Goal: Find specific page/section: Find specific page/section

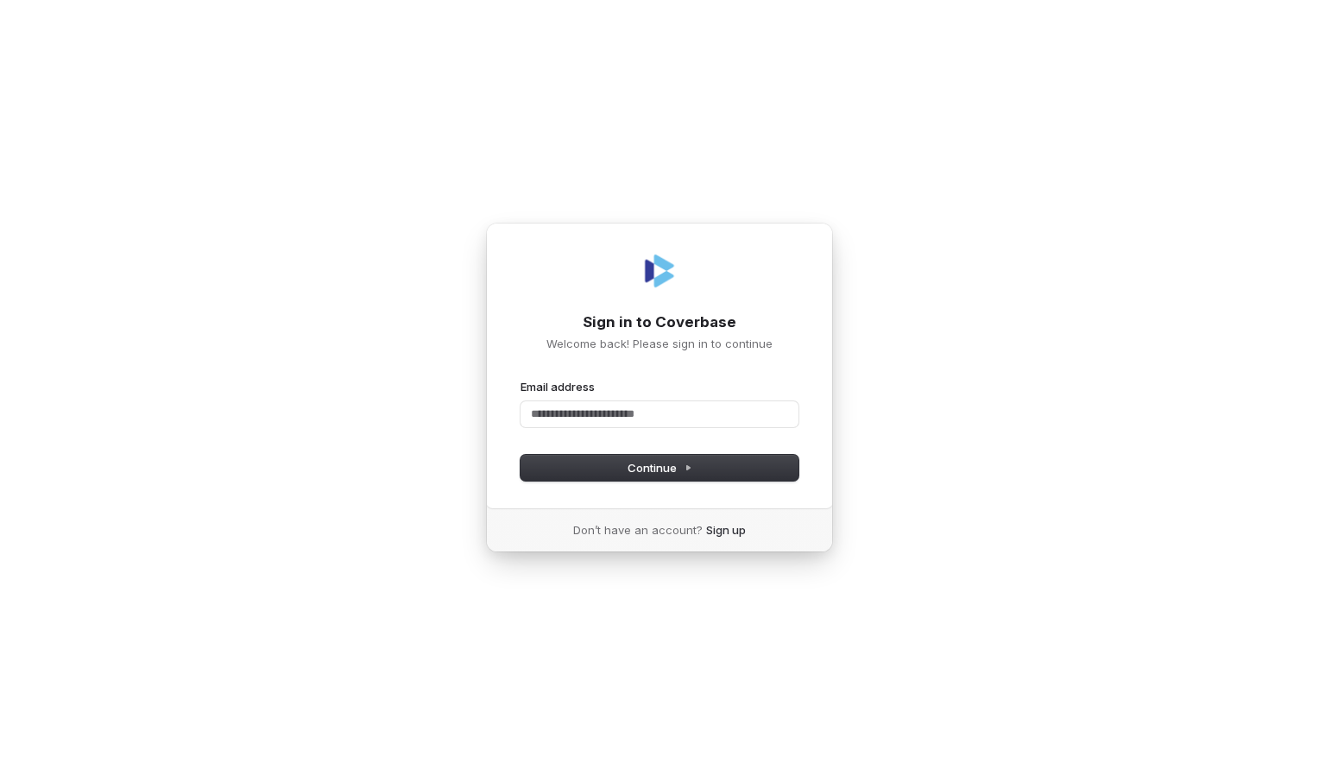
drag, startPoint x: 276, startPoint y: 388, endPoint x: 304, endPoint y: 393, distance: 28.0
click at [276, 388] on div "Sign in to Coverbase Welcome back! Please sign in to continue Email address Pas…" at bounding box center [659, 387] width 1319 height 775
click at [542, 420] on input "Email address" at bounding box center [660, 414] width 278 height 26
click at [656, 475] on span "Continue" at bounding box center [660, 468] width 65 height 16
type input "**********"
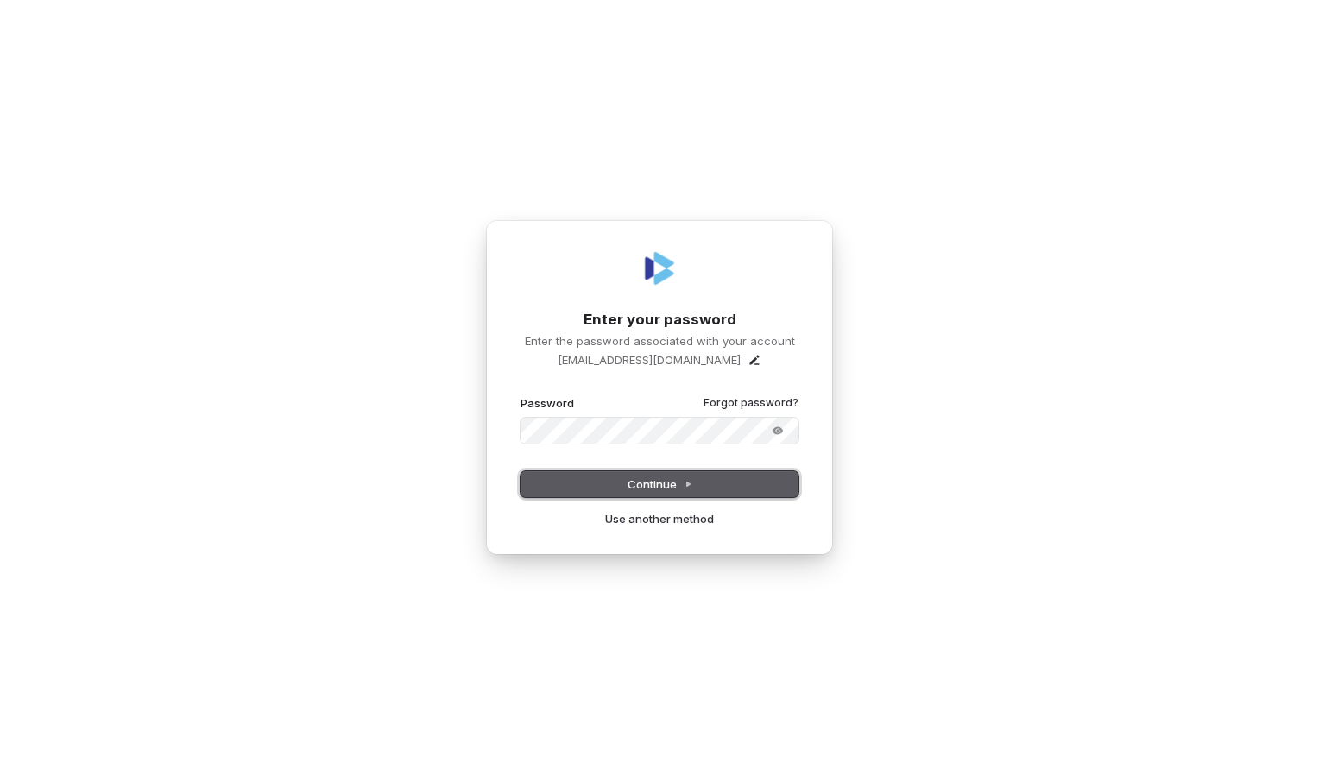
click at [660, 485] on span "Continue" at bounding box center [660, 485] width 65 height 16
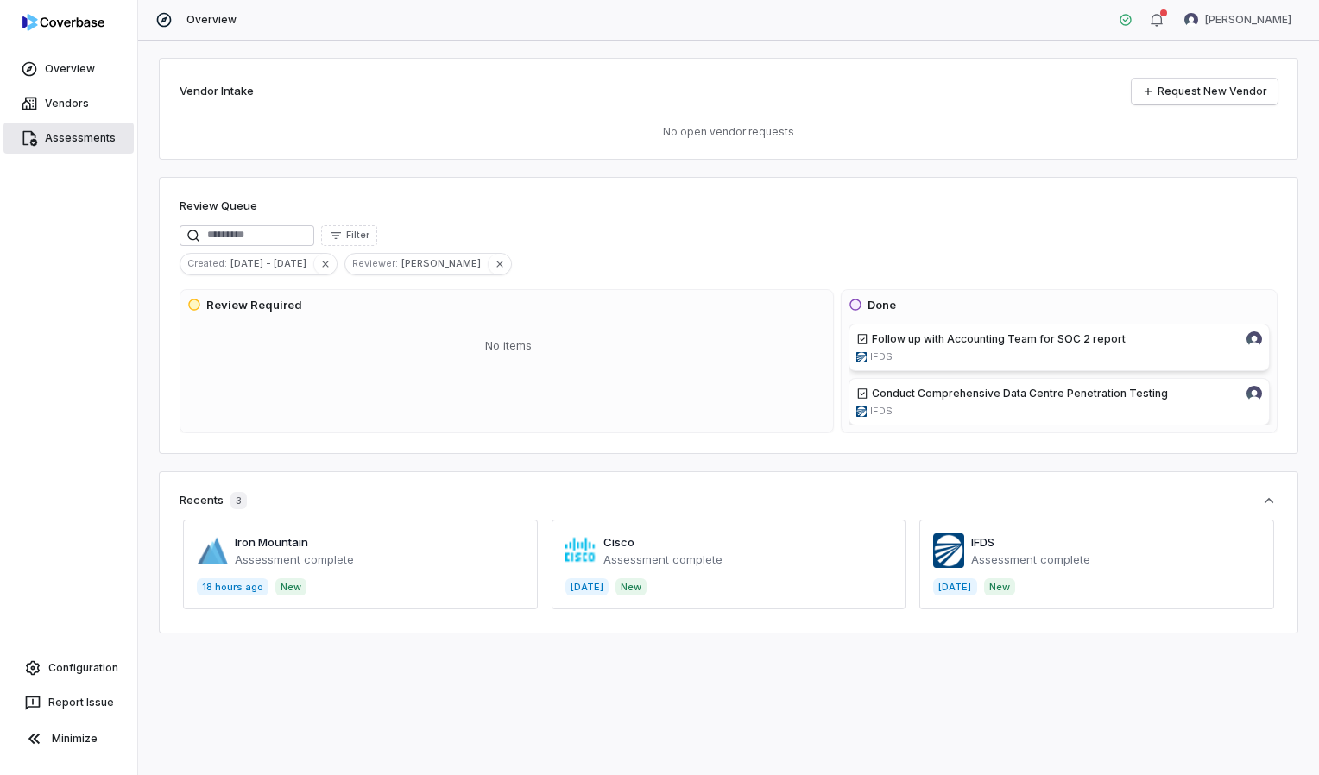
click at [75, 135] on link "Assessments" at bounding box center [68, 138] width 130 height 31
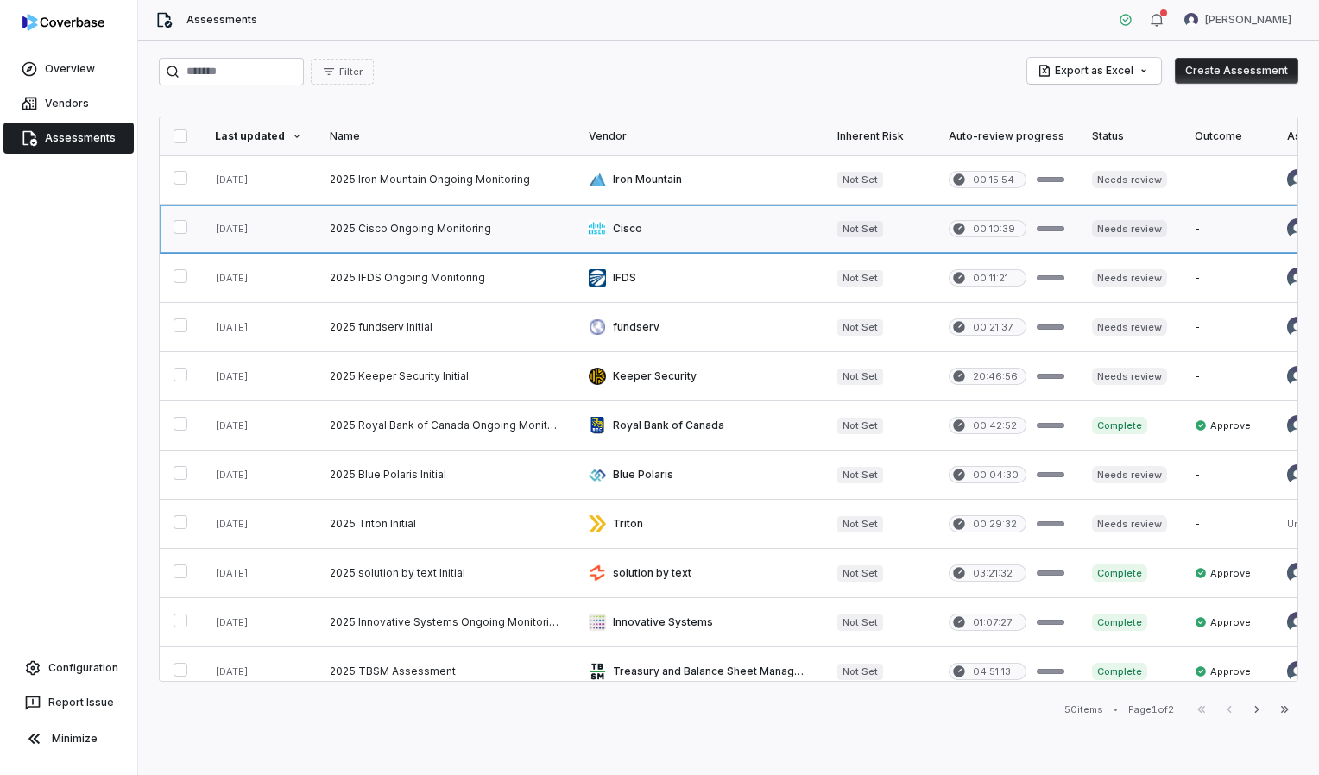
click at [440, 219] on link at bounding box center [445, 229] width 259 height 48
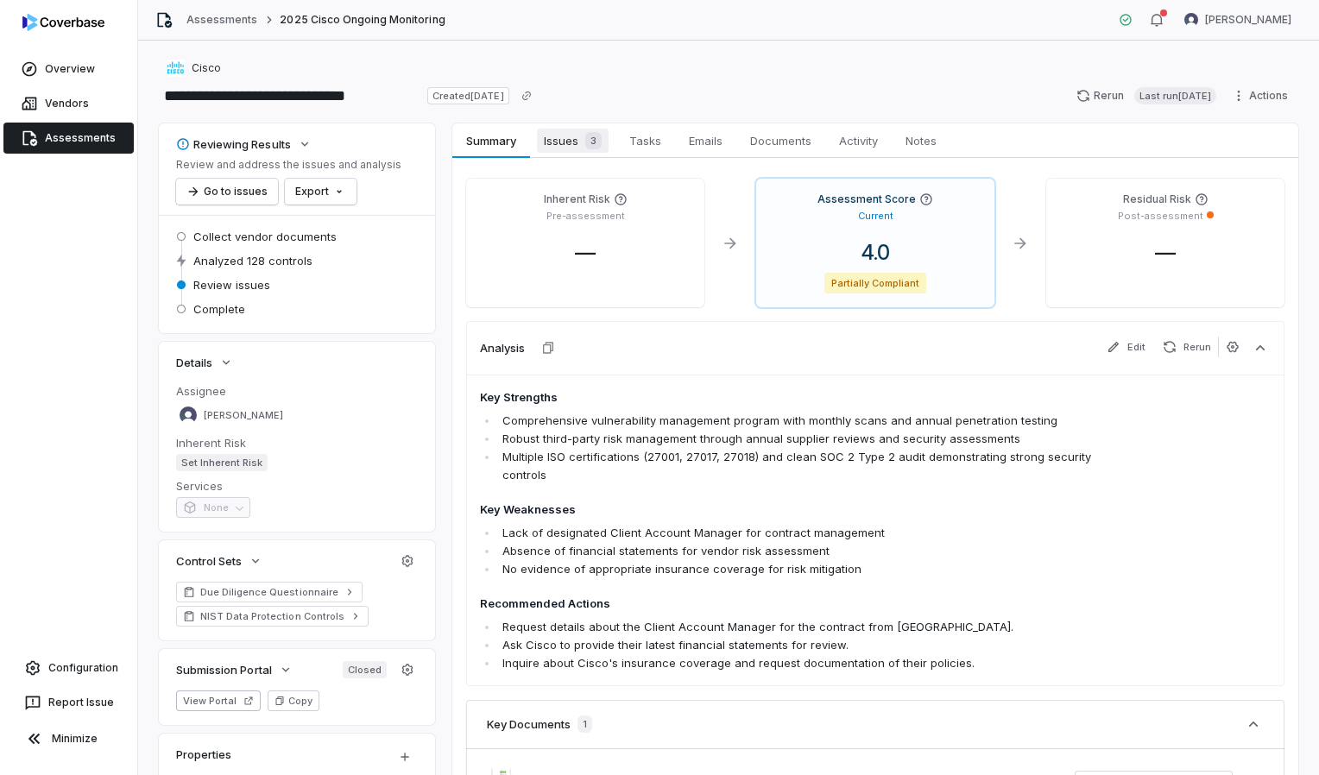
click at [560, 142] on span "Issues 3" at bounding box center [573, 141] width 72 height 24
